Goal: Information Seeking & Learning: Learn about a topic

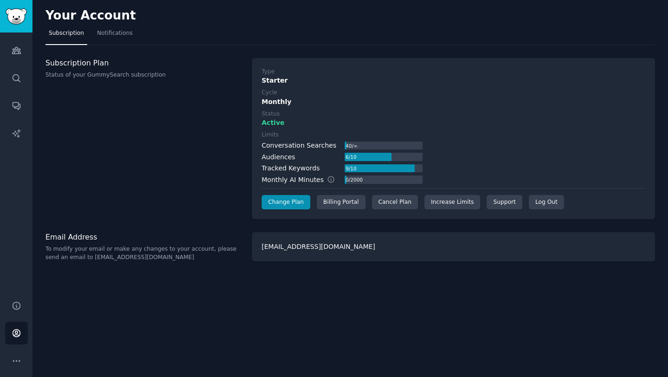
click at [205, 151] on div "Subscription Plan Status of your GummySearch subscription" at bounding box center [143, 138] width 197 height 161
click at [395, 203] on div "Cancel Plan" at bounding box center [395, 202] width 46 height 15
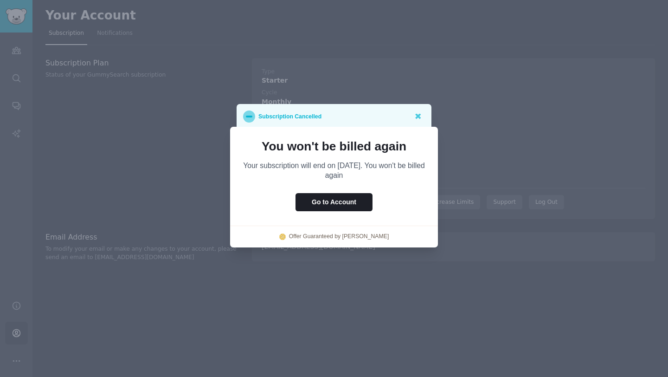
click at [359, 152] on p "You won't be billed again" at bounding box center [334, 146] width 182 height 13
click at [358, 165] on p "Your subscription will end on [DATE]. You won't be billed again" at bounding box center [334, 170] width 182 height 19
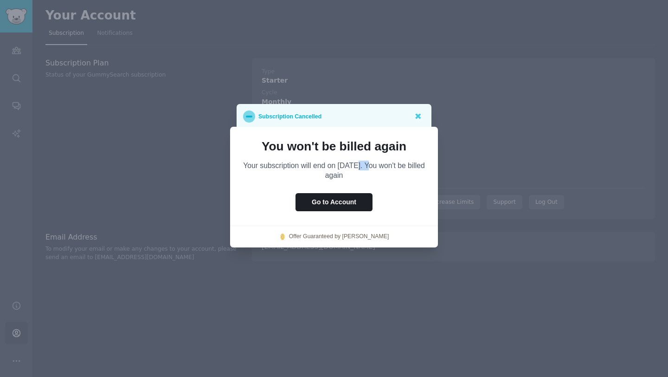
click at [358, 165] on p "Your subscription will end on [DATE]. You won't be billed again" at bounding box center [334, 170] width 182 height 19
click at [392, 172] on p "Your subscription will end on [DATE]. You won't be billed again" at bounding box center [334, 170] width 182 height 19
click at [363, 237] on link "Offer Guaranteed by [PERSON_NAME]" at bounding box center [339, 236] width 100 height 8
click at [417, 114] on icon at bounding box center [418, 117] width 6 height 6
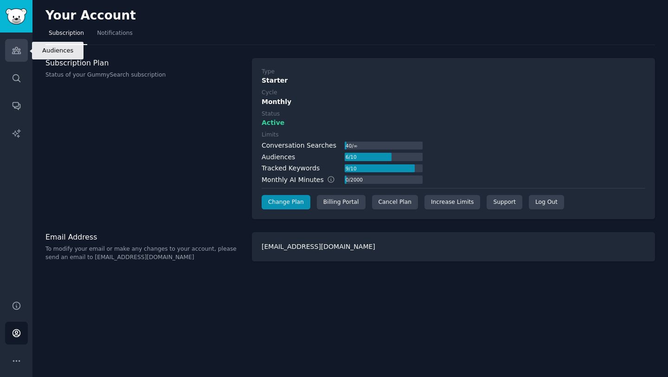
click at [19, 50] on icon "Sidebar" at bounding box center [16, 50] width 8 height 6
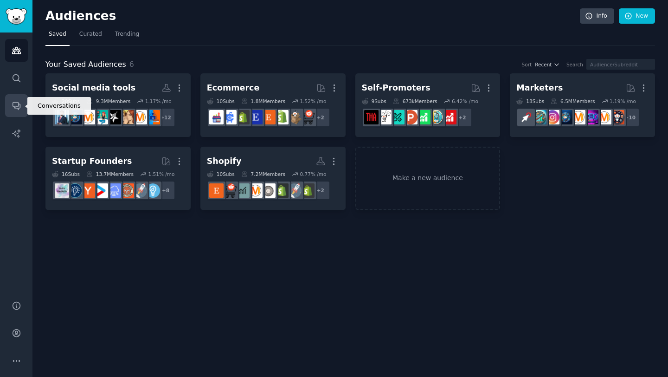
click at [15, 104] on icon "Sidebar" at bounding box center [17, 106] width 10 height 10
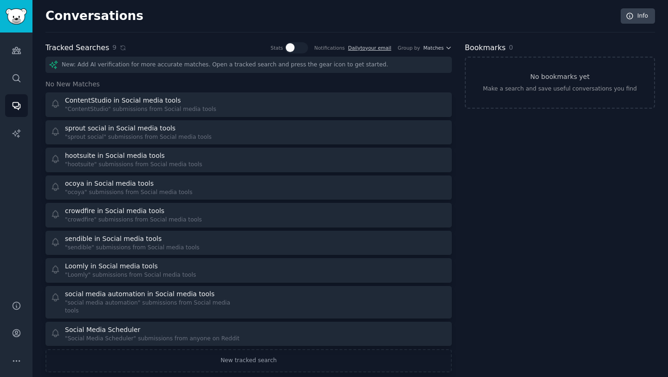
click at [123, 67] on div "New: Add AI verification for more accurate matches. Open a tracked search and p…" at bounding box center [248, 65] width 406 height 16
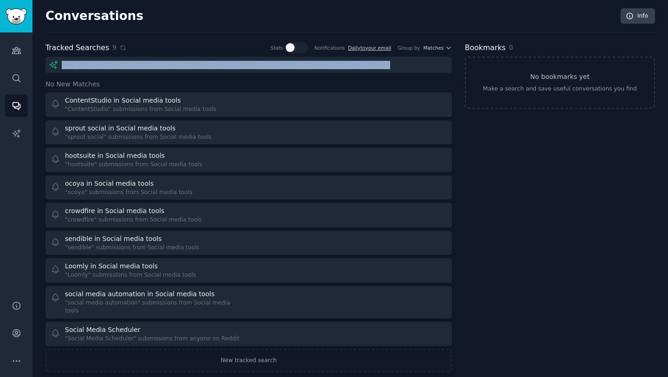
click at [66, 17] on h2 "Conversations" at bounding box center [94, 16] width 98 height 15
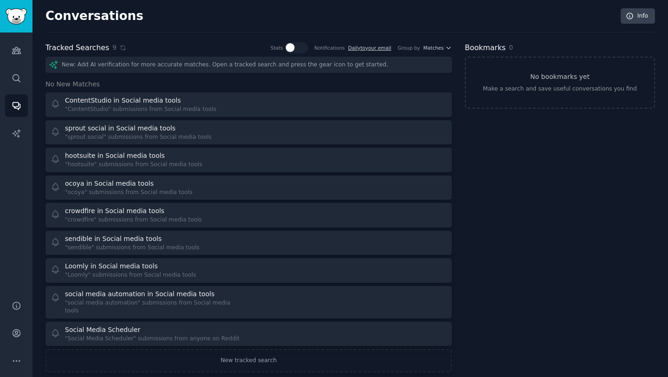
click at [66, 17] on h2 "Conversations" at bounding box center [94, 16] width 98 height 15
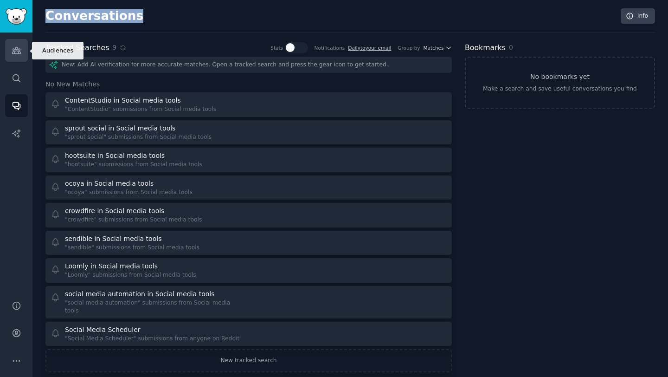
click at [23, 51] on link "Audiences" at bounding box center [16, 50] width 23 height 23
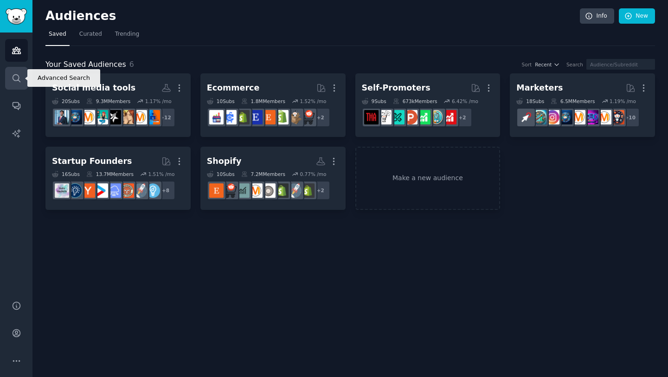
click at [14, 80] on icon "Sidebar" at bounding box center [16, 77] width 7 height 7
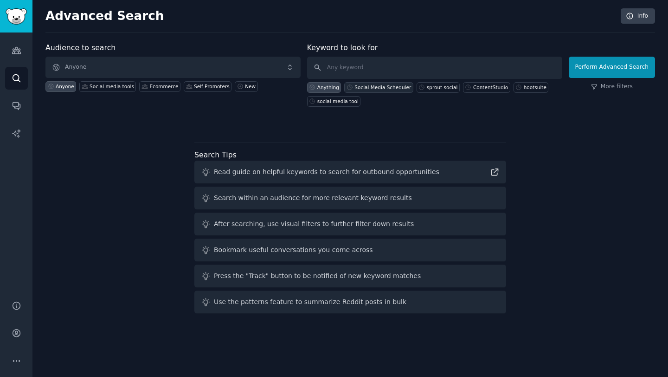
click at [392, 85] on div "Social Media Scheduler" at bounding box center [382, 87] width 57 height 6
type input "Social Media Scheduler"
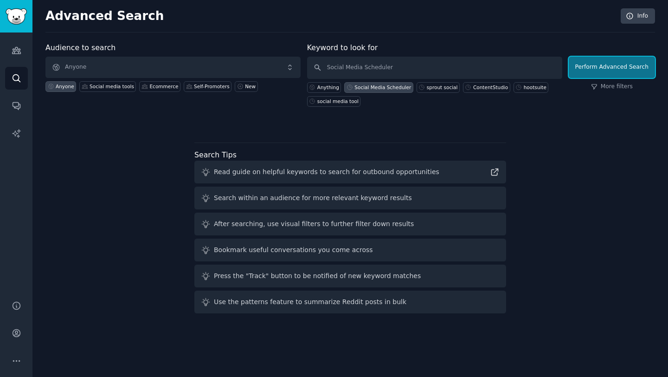
click at [603, 72] on button "Perform Advanced Search" at bounding box center [612, 67] width 86 height 21
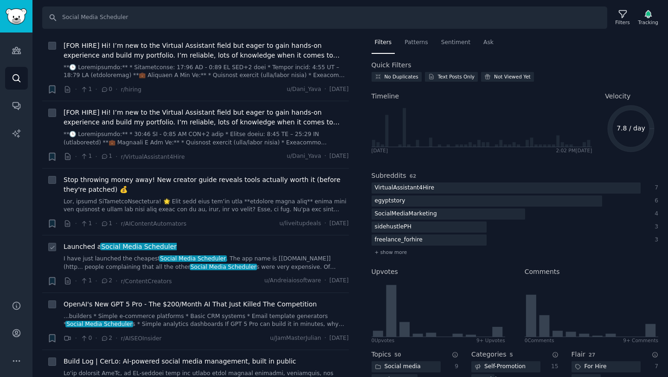
scroll to position [870, 0]
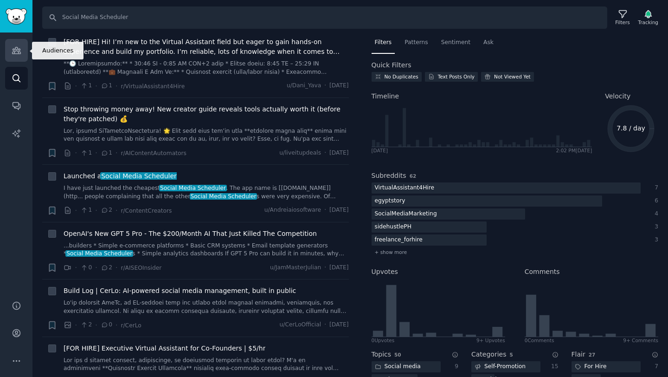
click at [15, 50] on icon "Sidebar" at bounding box center [16, 50] width 8 height 6
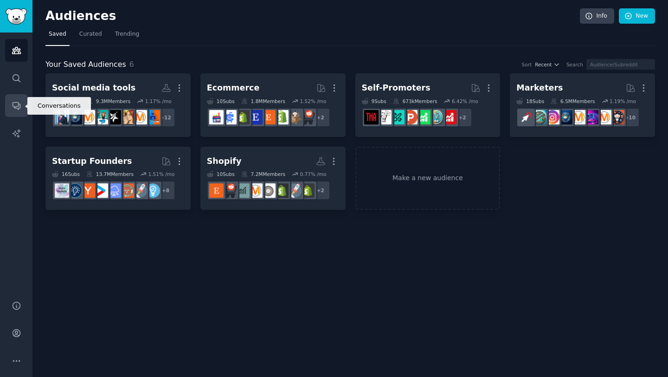
click at [16, 101] on icon "Sidebar" at bounding box center [17, 106] width 10 height 10
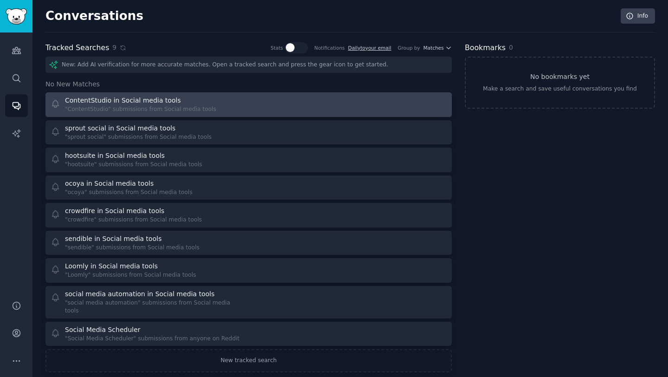
click at [116, 110] on div ""ContentStudio" submissions from Social media tools" at bounding box center [140, 109] width 151 height 8
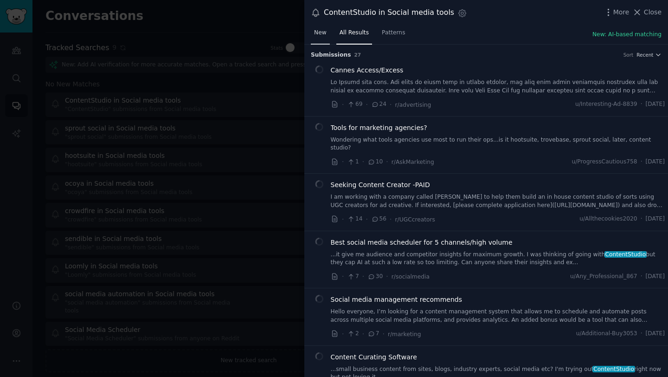
click at [322, 33] on span "New" at bounding box center [320, 33] width 13 height 8
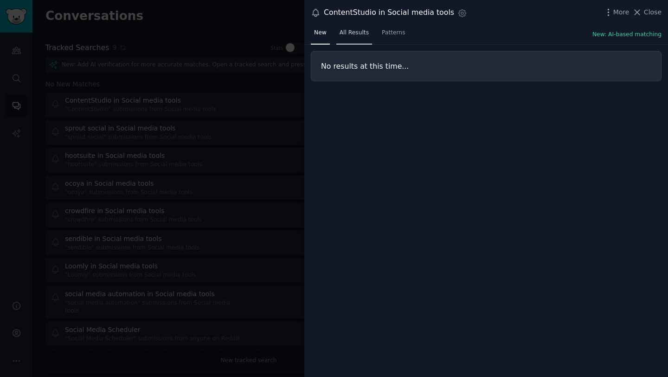
click at [352, 34] on span "All Results" at bounding box center [354, 33] width 29 height 8
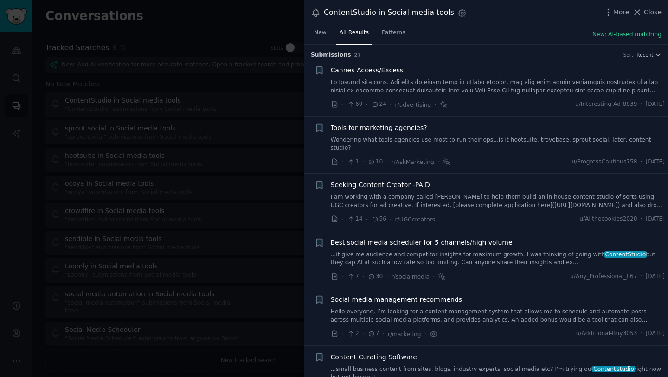
click at [197, 157] on div at bounding box center [334, 188] width 668 height 377
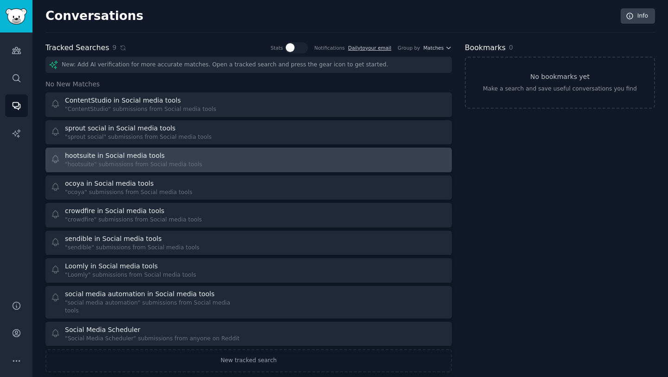
click at [120, 161] on div ""hootsuite" submissions from Social media tools" at bounding box center [133, 165] width 137 height 8
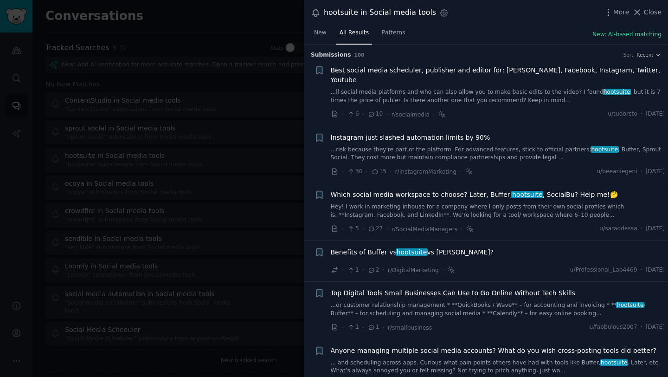
click at [430, 88] on link "...ll social media platforms and who can also allow you to make basic edits to …" at bounding box center [498, 96] width 334 height 16
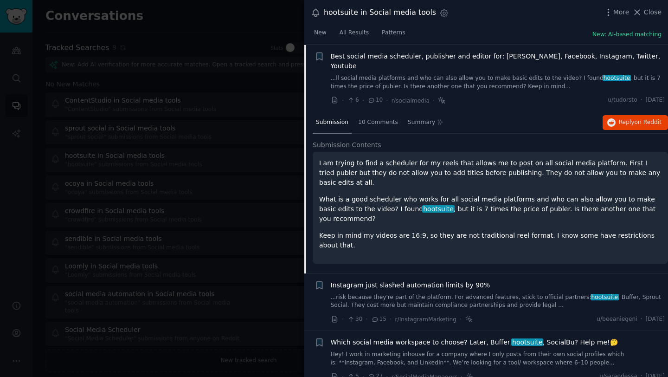
scroll to position [14, 0]
click at [622, 118] on span "Reply on Reddit" at bounding box center [640, 122] width 43 height 8
click at [237, 133] on div at bounding box center [334, 188] width 668 height 377
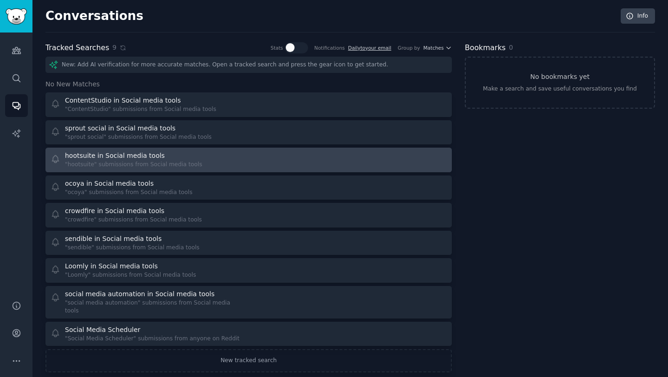
click at [218, 156] on div "hootsuite in Social media tools "hootsuite" submissions from Social media tools" at bounding box center [147, 160] width 192 height 18
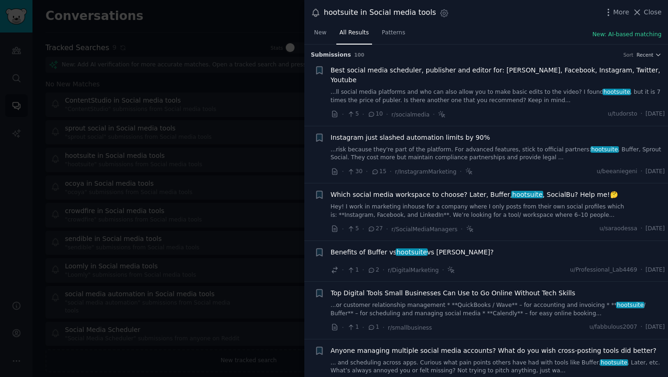
scroll to position [176, 0]
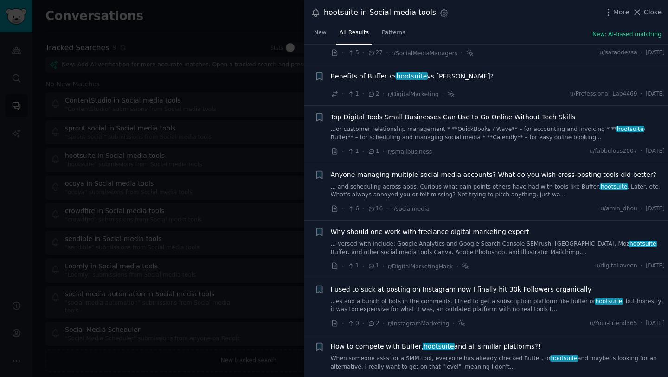
click at [389, 183] on link "... and scheduling across apps. Curious what pain points others have had with t…" at bounding box center [498, 191] width 334 height 16
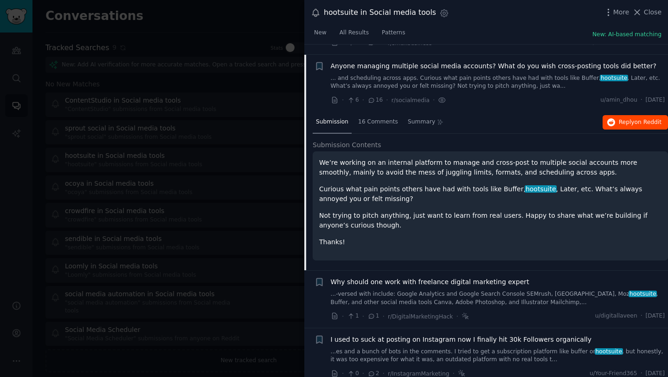
scroll to position [285, 0]
click at [636, 118] on span "on Reddit" at bounding box center [648, 121] width 27 height 6
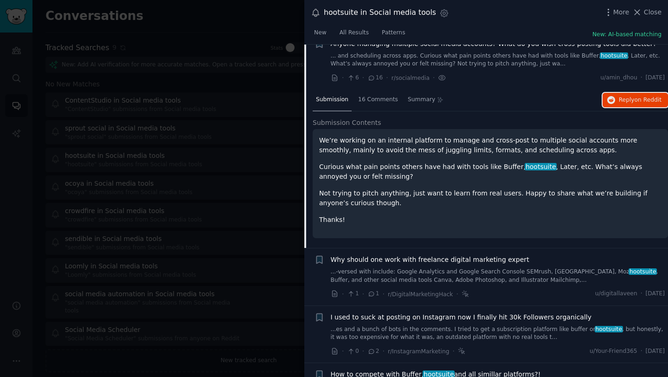
scroll to position [390, 0]
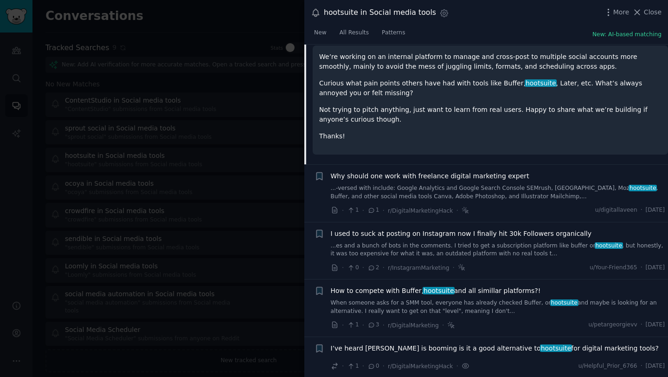
click at [405, 299] on link "When someone asks for a SMM tool, everyone has already checked Buffer, or hoots…" at bounding box center [498, 307] width 334 height 16
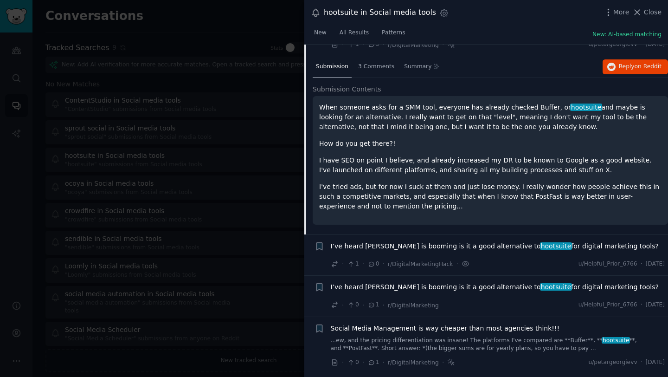
scroll to position [548, 0]
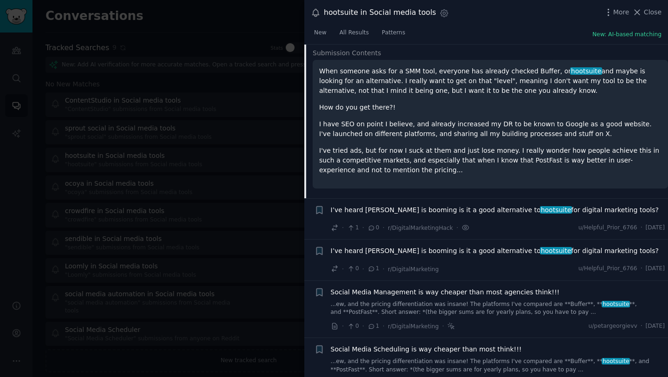
click at [406, 300] on link "...ew, and the pricing differentiation was insane! The platforms I've compared …" at bounding box center [498, 308] width 334 height 16
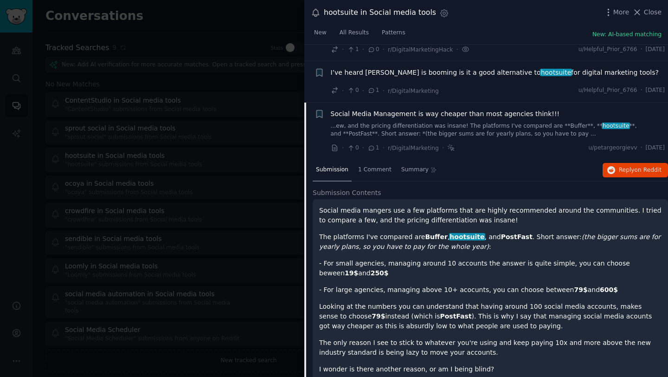
scroll to position [596, 0]
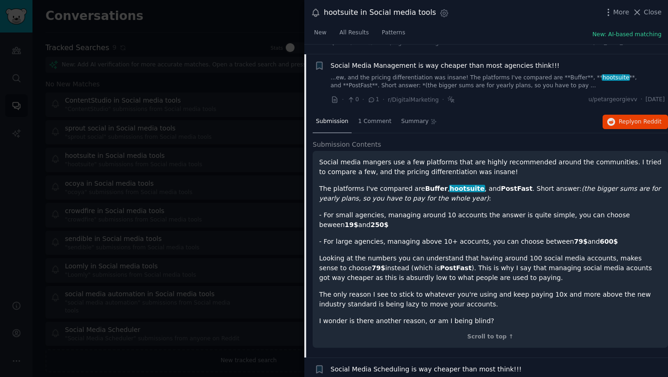
click at [413, 210] on p "- For small agencies, managing around 10 accounts the answer is quite simple, y…" at bounding box center [490, 219] width 342 height 19
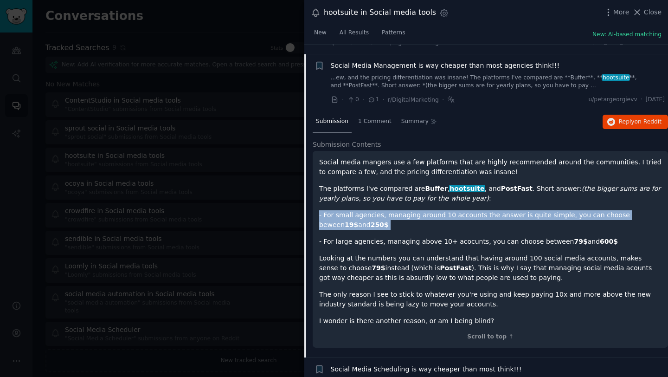
click at [405, 237] on p "- For large agencies, managing above 10+ acocunts, you can choose between 79$ a…" at bounding box center [490, 242] width 342 height 10
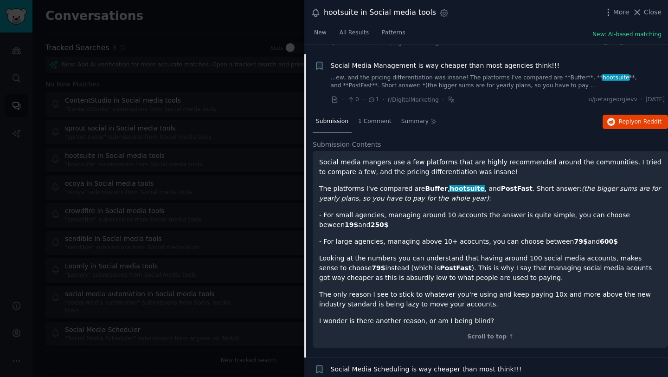
click at [405, 237] on p "- For large agencies, managing above 10+ acocunts, you can choose between 79$ a…" at bounding box center [490, 242] width 342 height 10
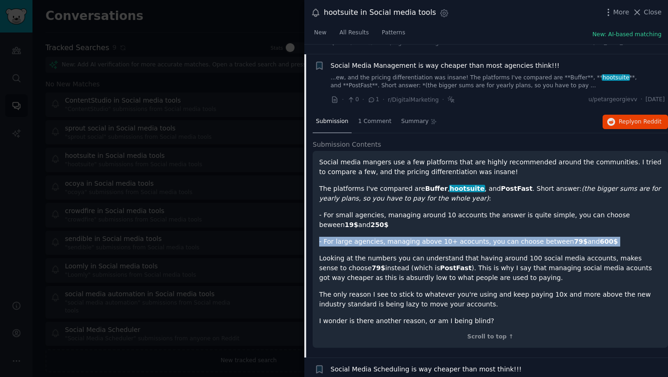
click at [410, 210] on p "- For small agencies, managing around 10 accounts the answer is quite simple, y…" at bounding box center [490, 219] width 342 height 19
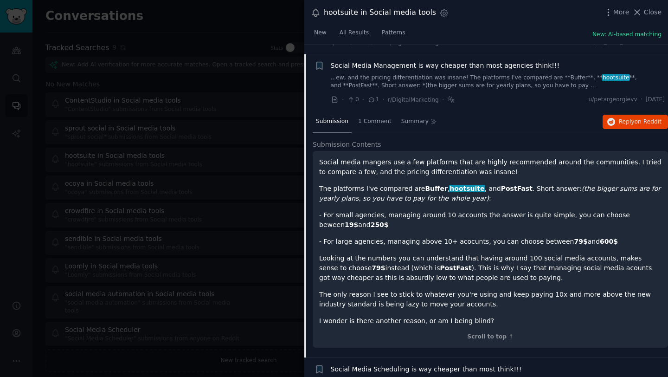
click at [410, 210] on p "- For small agencies, managing around 10 accounts the answer is quite simple, y…" at bounding box center [490, 219] width 342 height 19
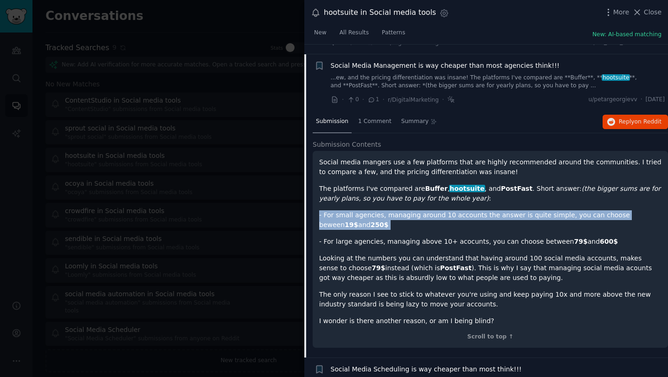
click at [377, 221] on strong "250$" at bounding box center [380, 224] width 18 height 7
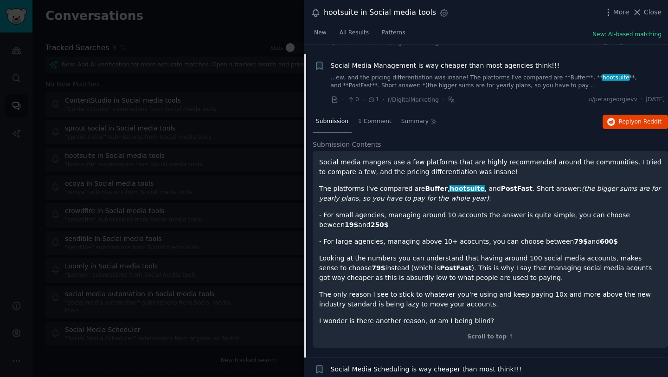
click at [377, 221] on strong "250$" at bounding box center [380, 224] width 18 height 7
click at [379, 210] on p "- For small agencies, managing around 10 accounts the answer is quite simple, y…" at bounding box center [490, 219] width 342 height 19
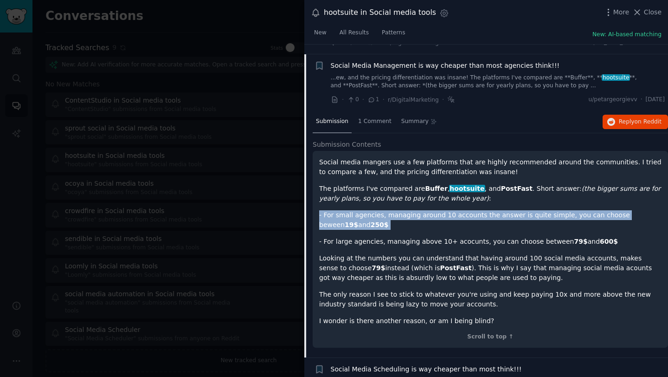
click at [398, 157] on p "Social media mangers use a few platforms that are highly recommended around the…" at bounding box center [490, 166] width 342 height 19
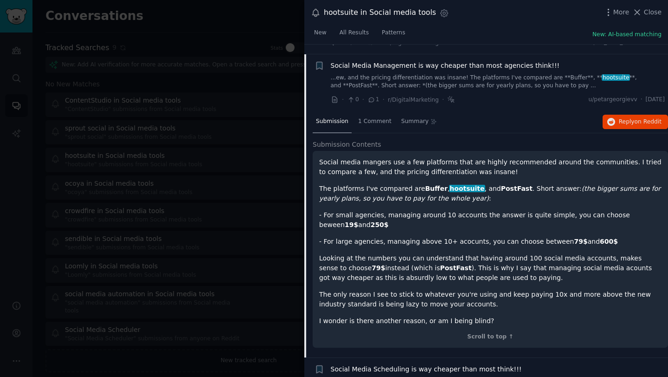
click at [398, 157] on p "Social media mangers use a few platforms that are highly recommended around the…" at bounding box center [490, 166] width 342 height 19
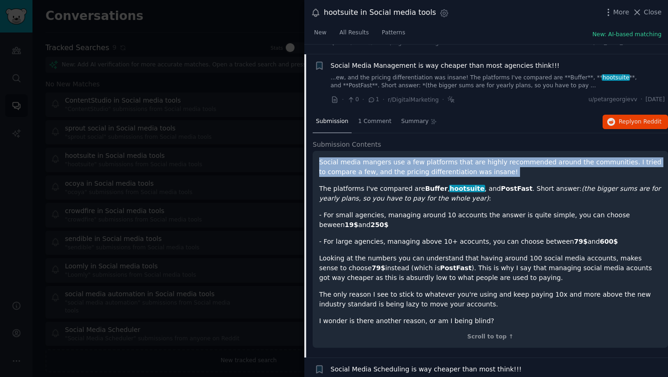
click at [398, 157] on p "Social media mangers use a few platforms that are highly recommended around the…" at bounding box center [490, 166] width 342 height 19
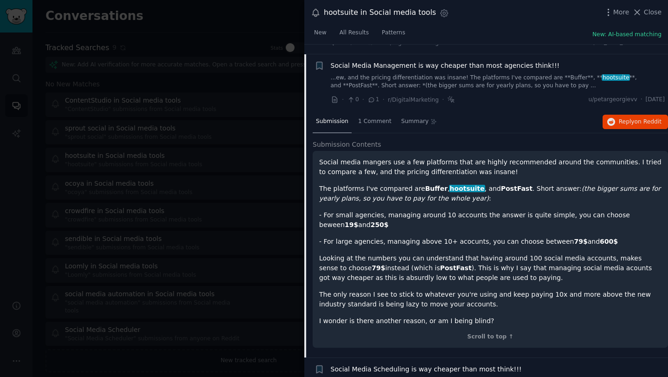
click at [398, 157] on p "Social media mangers use a few platforms that are highly recommended around the…" at bounding box center [490, 166] width 342 height 19
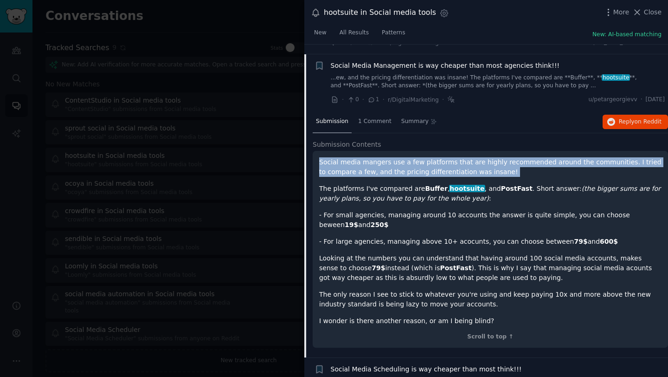
click at [397, 162] on p "Social media mangers use a few platforms that are highly recommended around the…" at bounding box center [490, 166] width 342 height 19
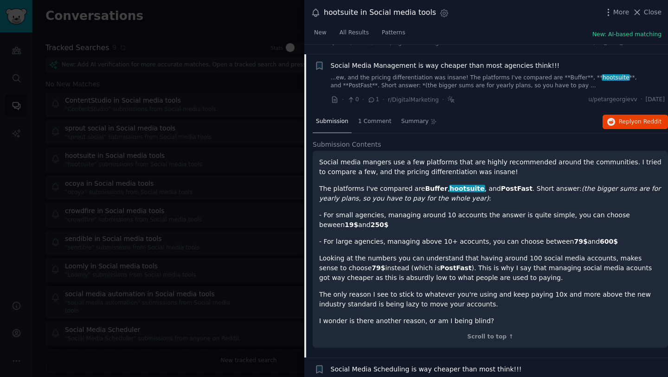
click at [397, 162] on p "Social media mangers use a few platforms that are highly recommended around the…" at bounding box center [490, 166] width 342 height 19
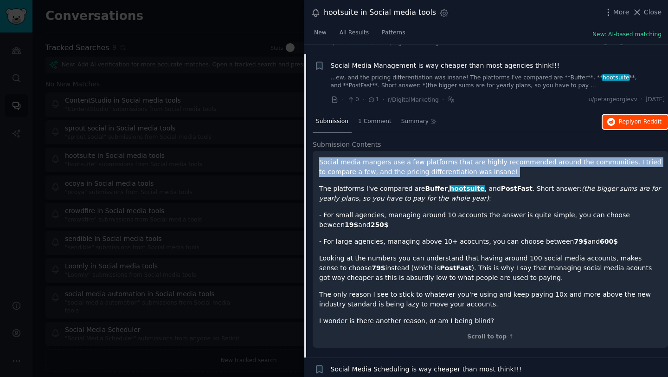
click at [629, 118] on span "Reply on Reddit" at bounding box center [640, 122] width 43 height 8
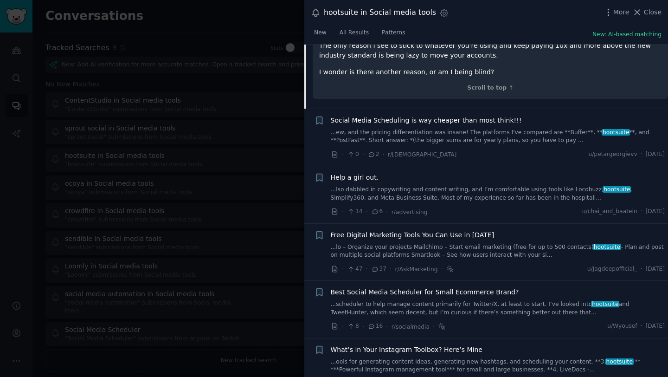
scroll to position [870, 0]
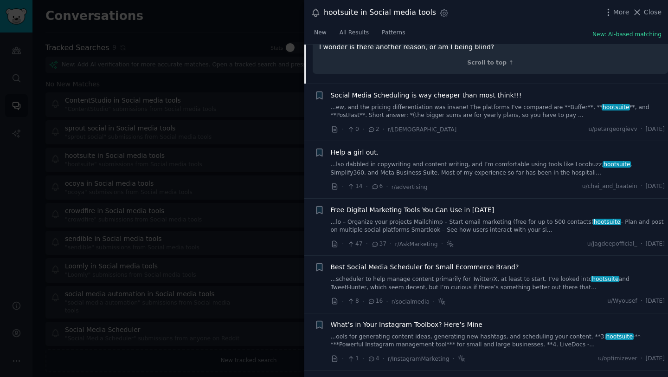
click at [444, 275] on link "...scheduler to help manage content primarily for Twitter/X, at least to start.…" at bounding box center [498, 283] width 334 height 16
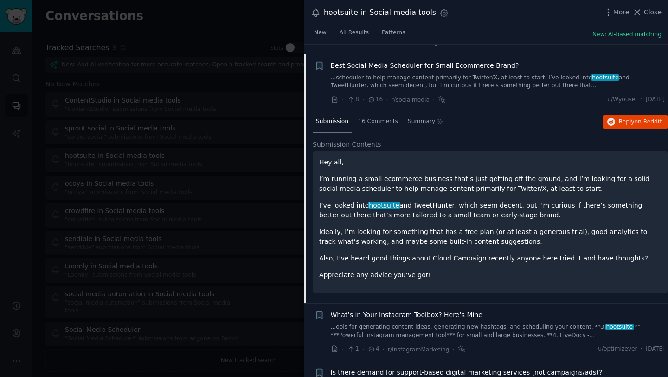
scroll to position [825, 0]
click at [623, 118] on span "Reply on Reddit" at bounding box center [640, 122] width 43 height 8
